Goal: Navigation & Orientation: Go to known website

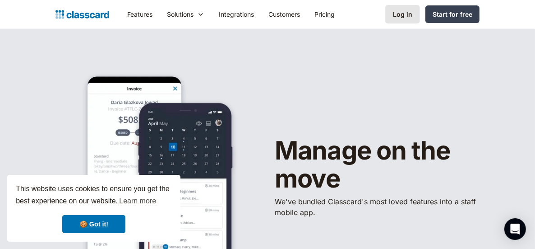
click at [396, 14] on div "Log in" at bounding box center [402, 13] width 19 height 9
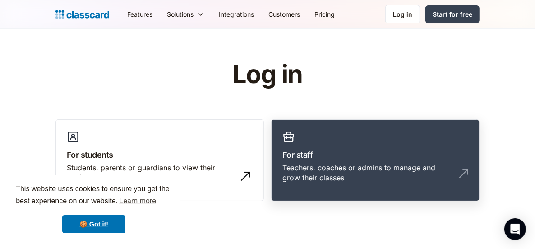
click at [380, 171] on div "Teachers, coaches or admins to manage and grow their classes" at bounding box center [366, 172] width 168 height 20
